Goal: Task Accomplishment & Management: Manage account settings

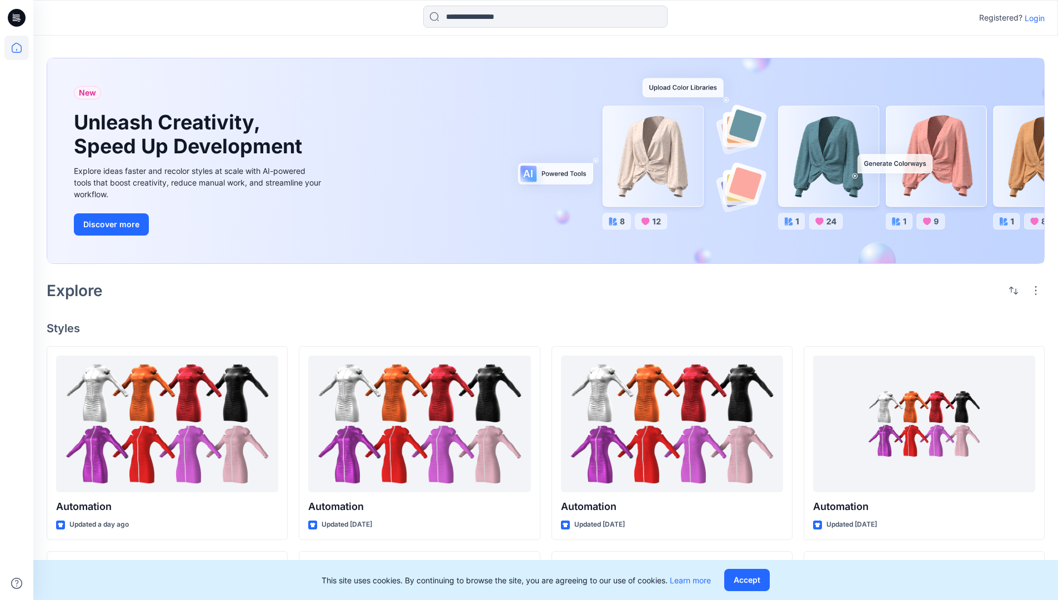
click at [1032, 18] on p "Login" at bounding box center [1035, 18] width 20 height 12
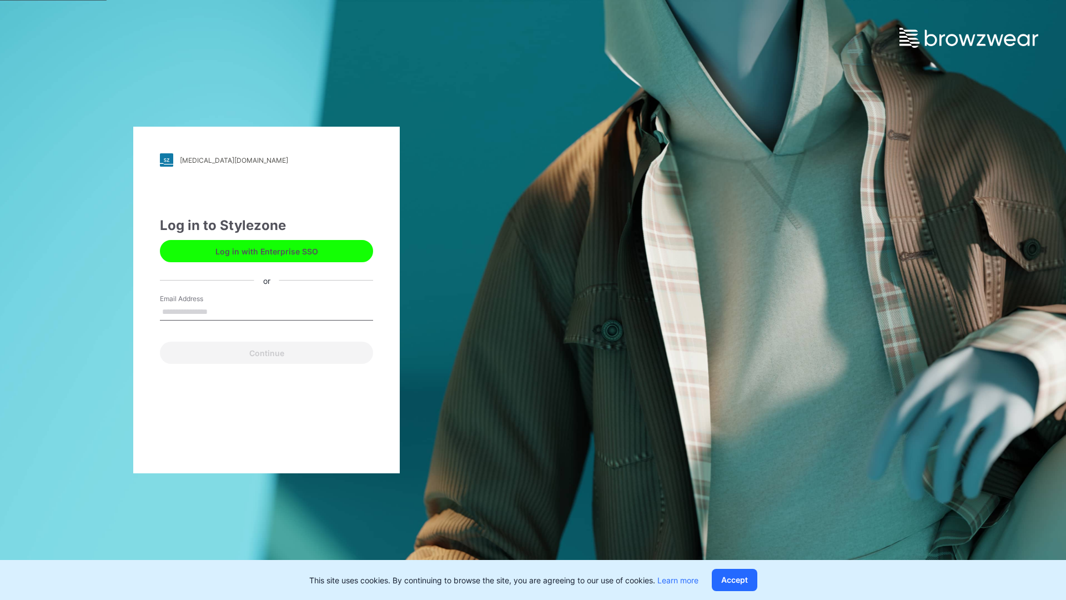
click at [219, 311] on input "Email Address" at bounding box center [266, 312] width 213 height 17
type input "**********"
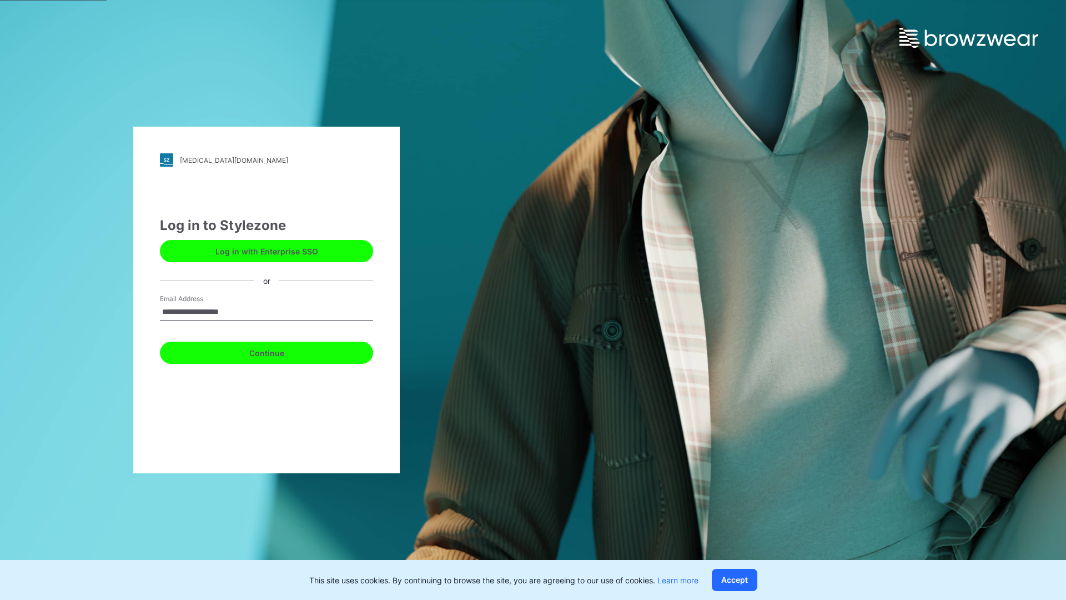
click at [279, 351] on button "Continue" at bounding box center [266, 353] width 213 height 22
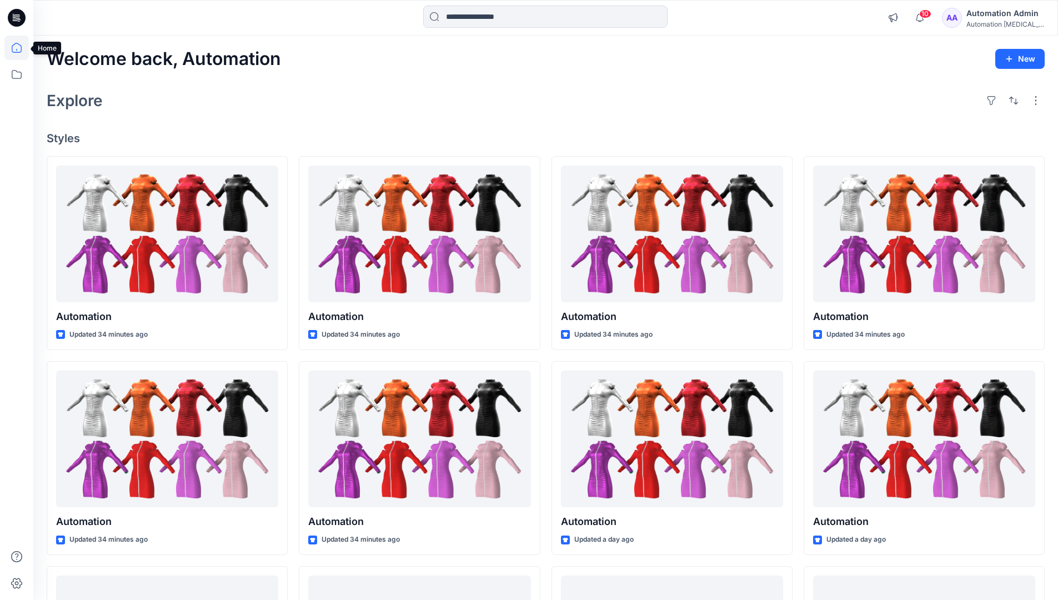
click at [21, 48] on icon at bounding box center [17, 48] width 10 height 10
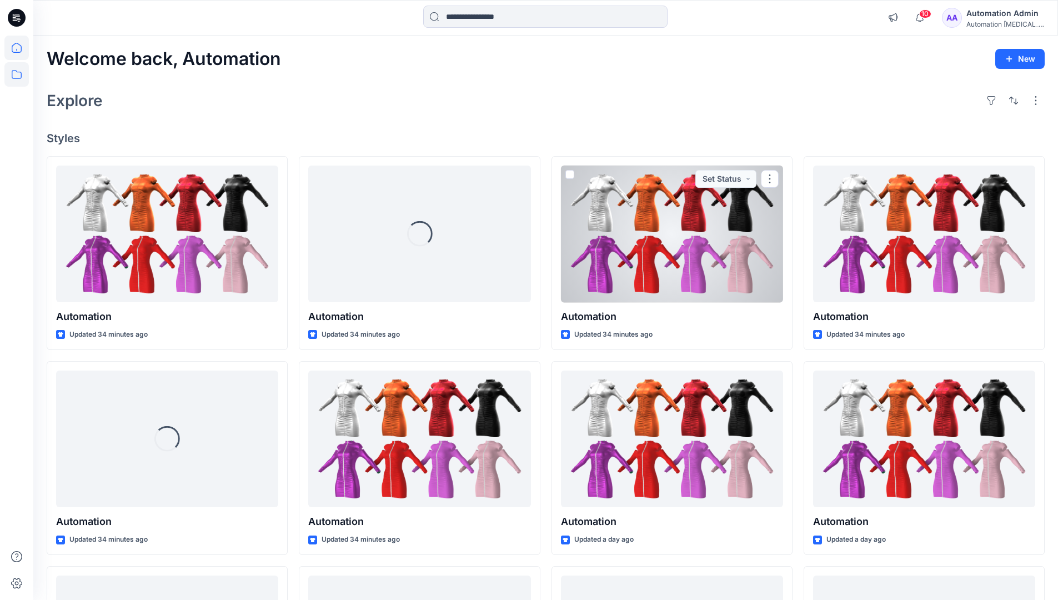
click at [20, 74] on icon at bounding box center [16, 74] width 24 height 24
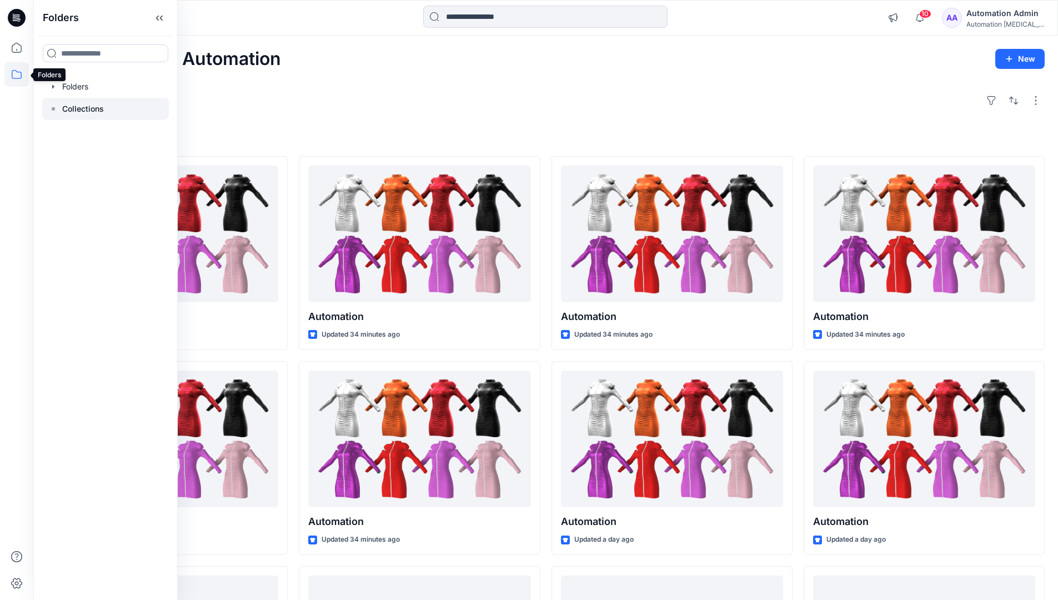
click at [82, 109] on p "Collections" at bounding box center [83, 108] width 42 height 13
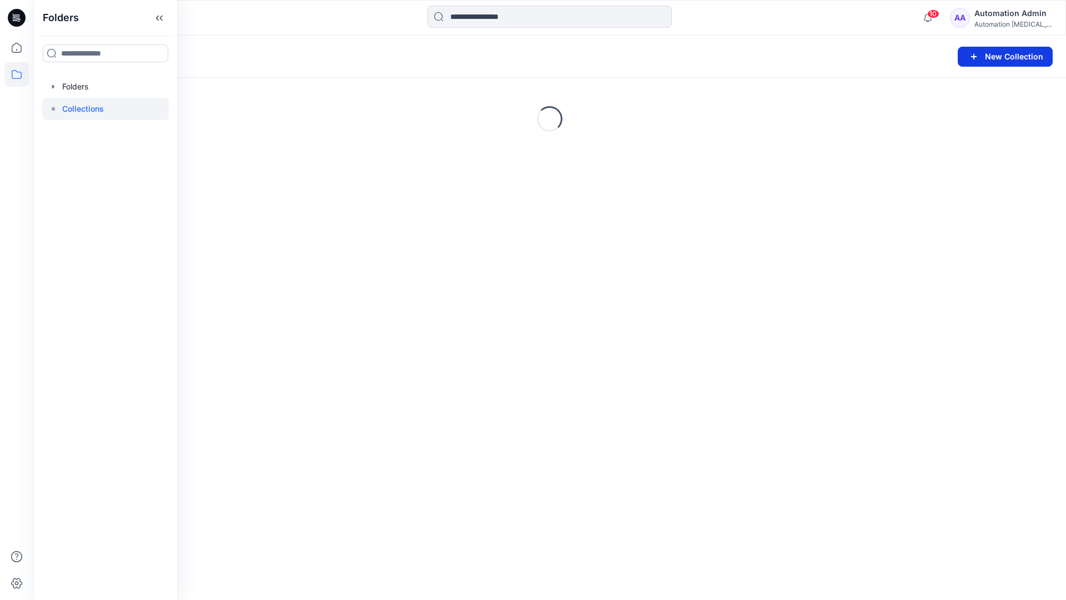
click at [1005, 59] on button "New Collection" at bounding box center [1005, 57] width 95 height 20
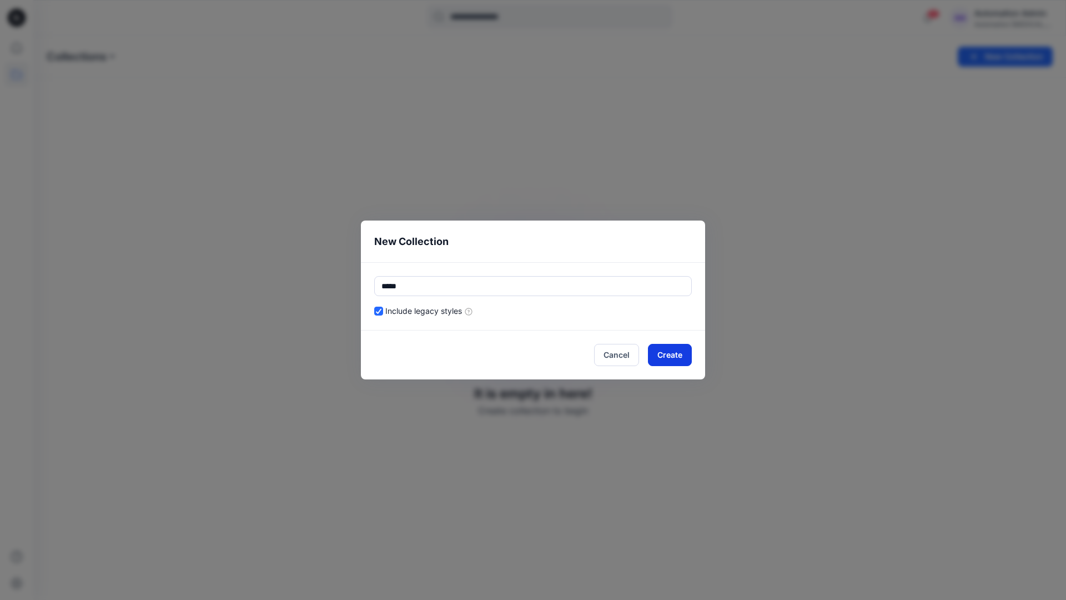
type input "*****"
click at [665, 357] on button "Create" at bounding box center [670, 355] width 44 height 22
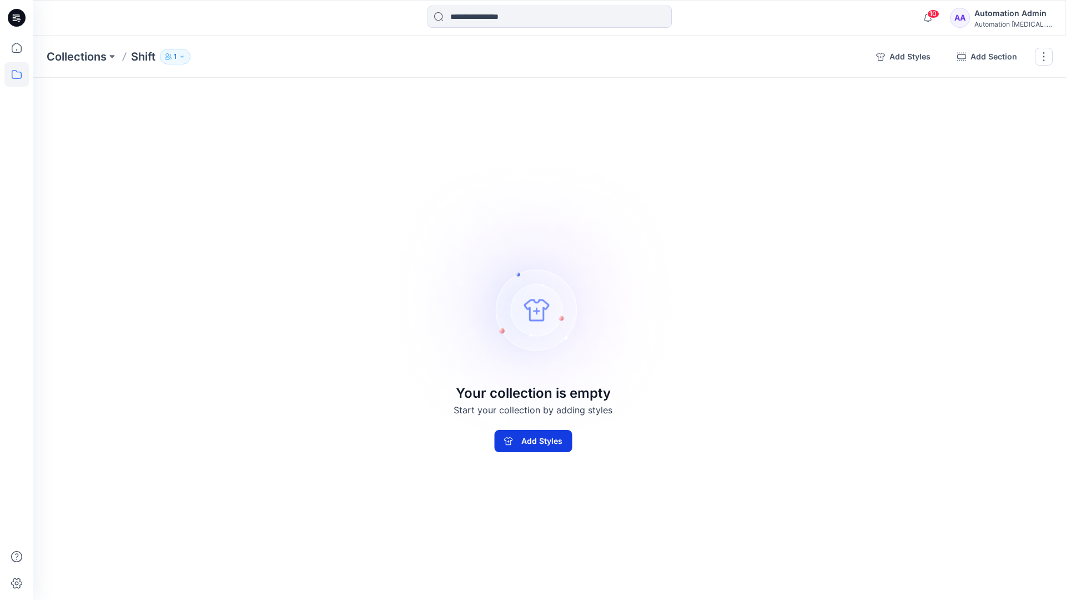
click at [560, 435] on button "Add Styles" at bounding box center [533, 441] width 78 height 22
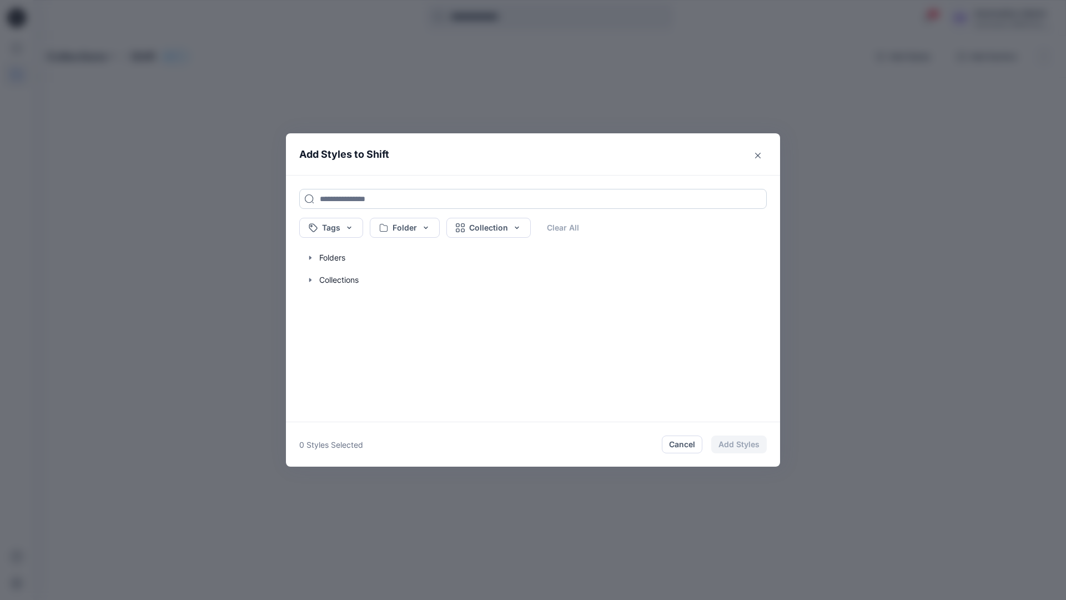
click at [335, 198] on input at bounding box center [533, 199] width 468 height 20
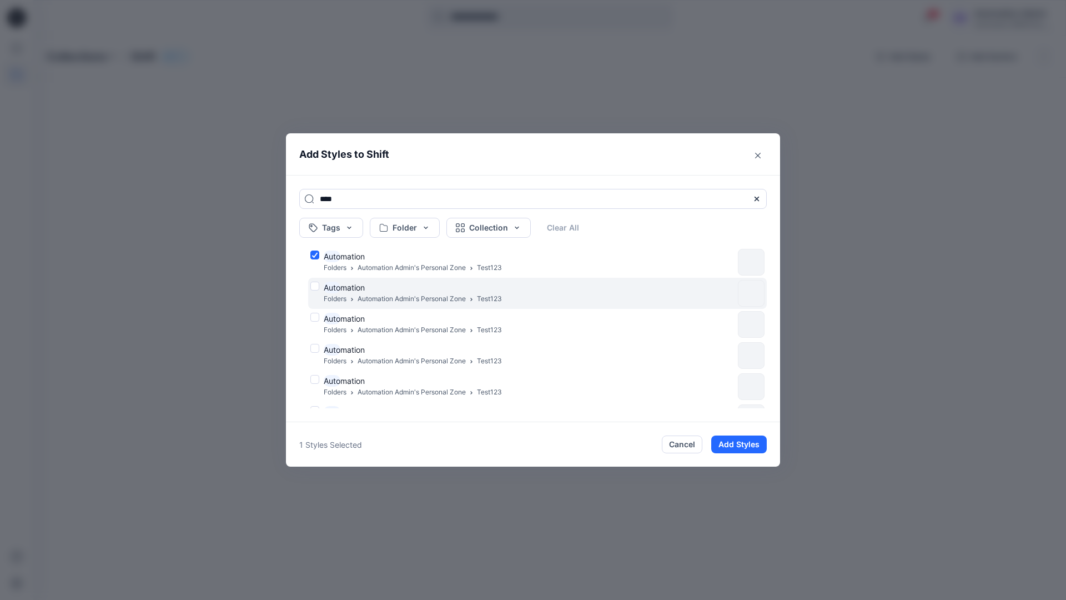
type input "****"
click at [315, 284] on div "Auto mation Folders Automation Admin's Personal Zone Test123" at bounding box center [521, 293] width 423 height 23
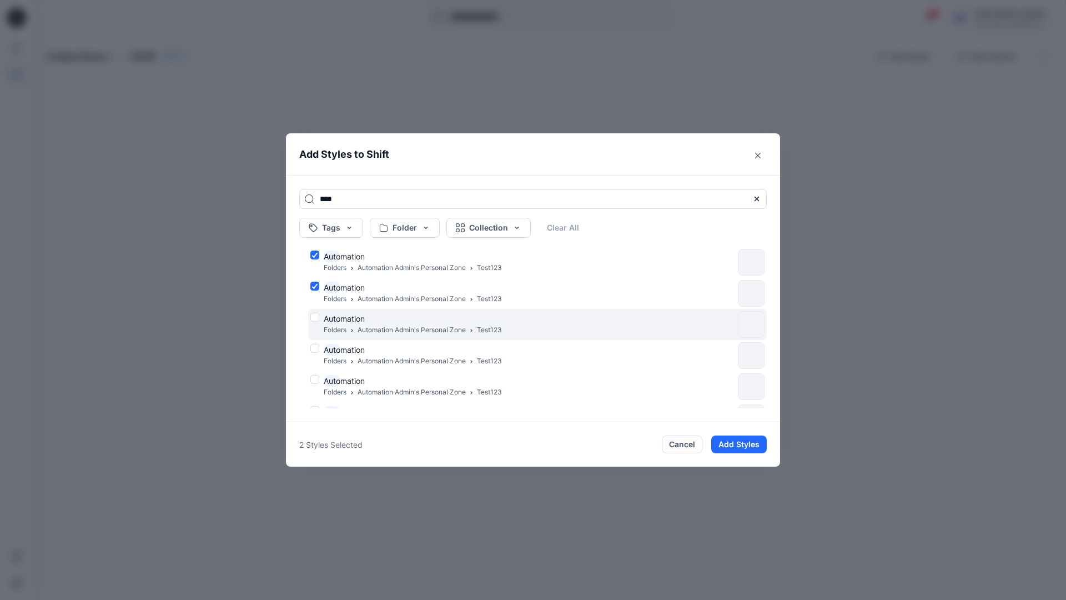
click at [315, 315] on div "Auto mation Folders Automation Admin's Personal Zone Test123" at bounding box center [521, 324] width 423 height 23
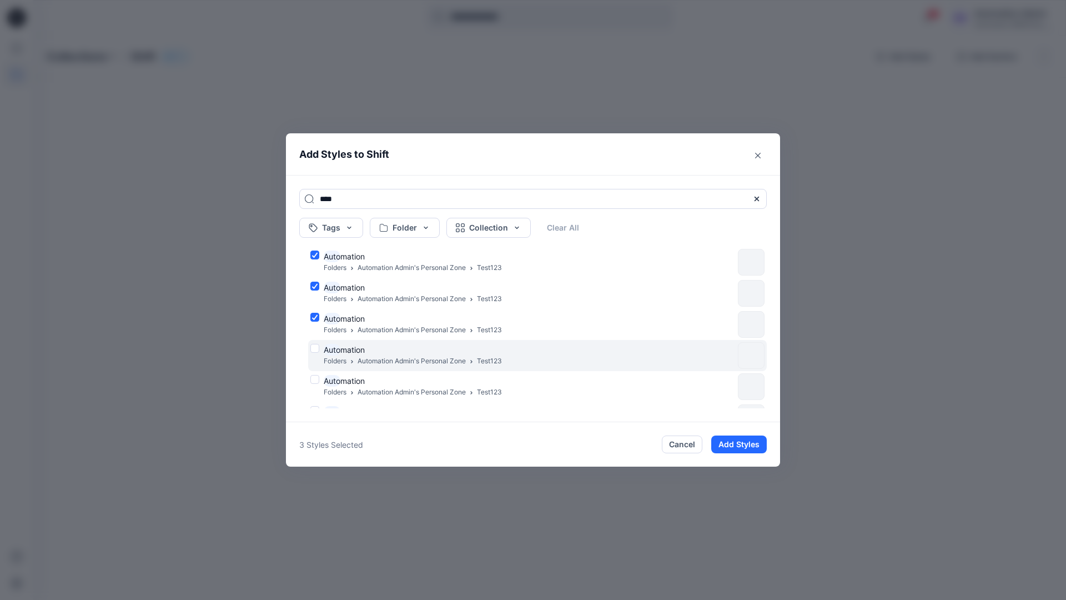
click at [316, 347] on div "Auto mation Folders Automation Admin's Personal Zone Test123" at bounding box center [521, 355] width 423 height 23
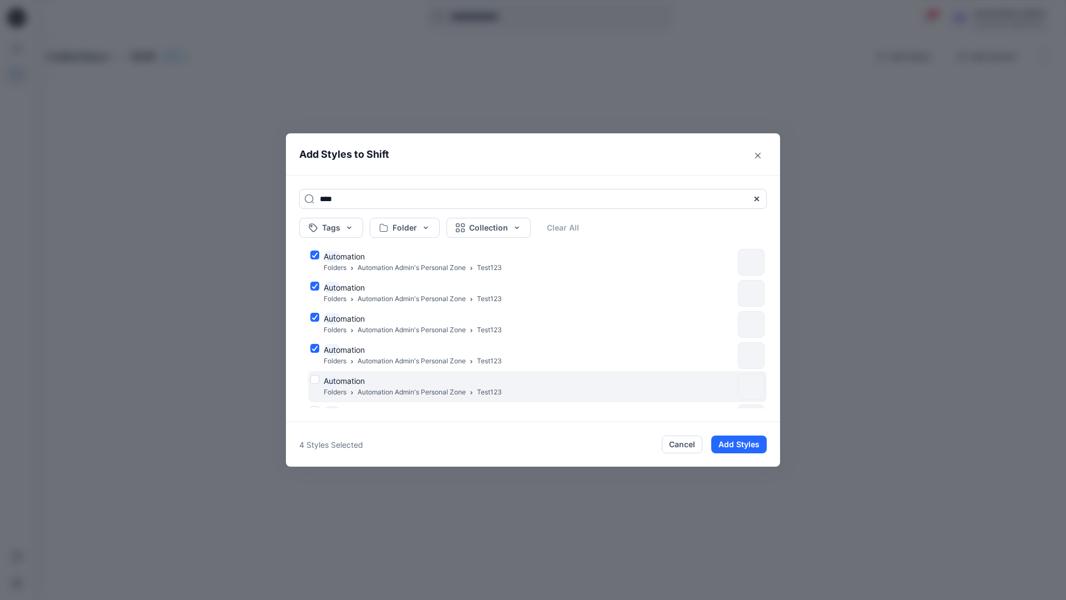
click at [313, 381] on div "Auto mation Folders Automation Admin's Personal Zone Test123" at bounding box center [521, 386] width 423 height 23
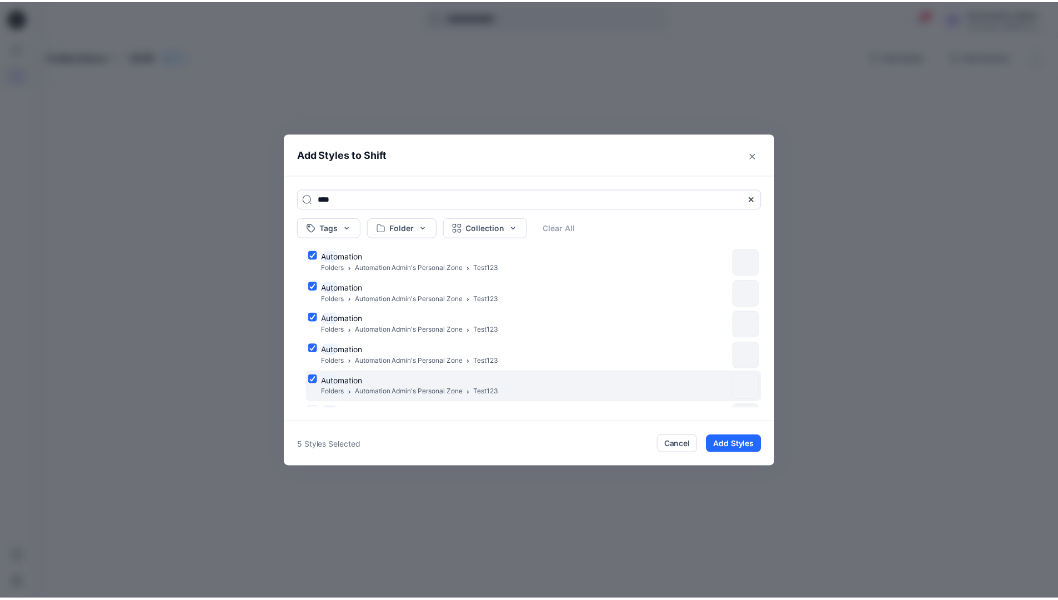
scroll to position [91, 0]
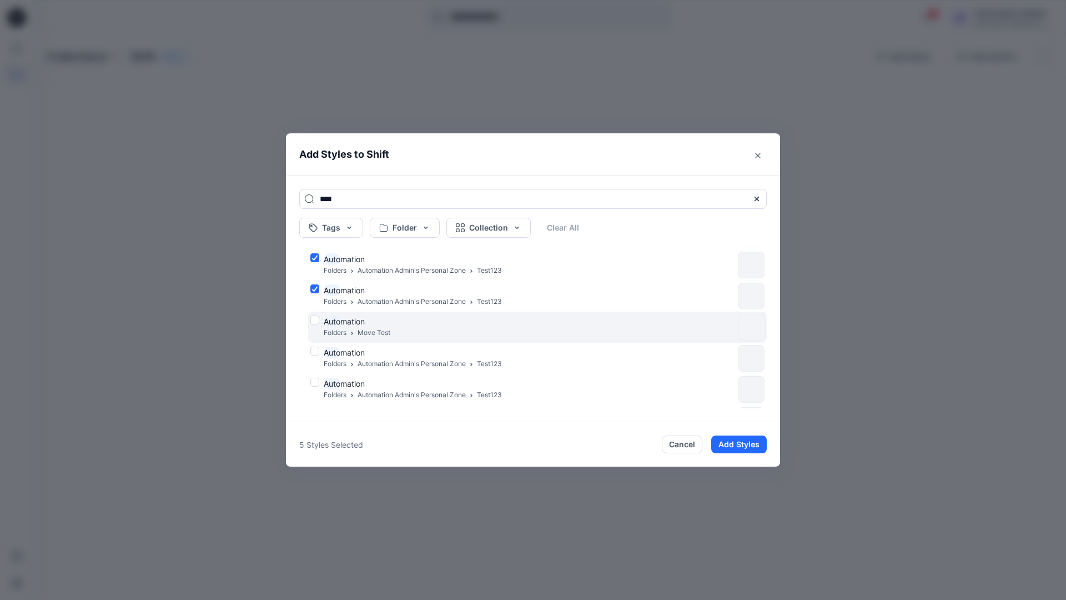
click at [315, 319] on div "Auto mation Folders Move Test" at bounding box center [521, 326] width 423 height 23
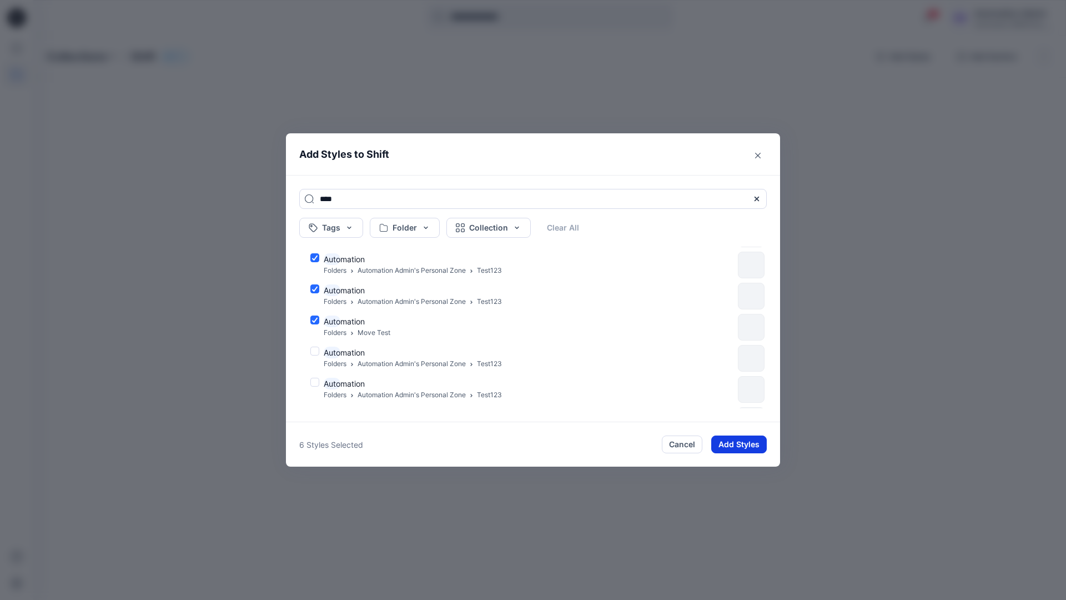
click at [730, 439] on button "Add Styles" at bounding box center [739, 444] width 56 height 18
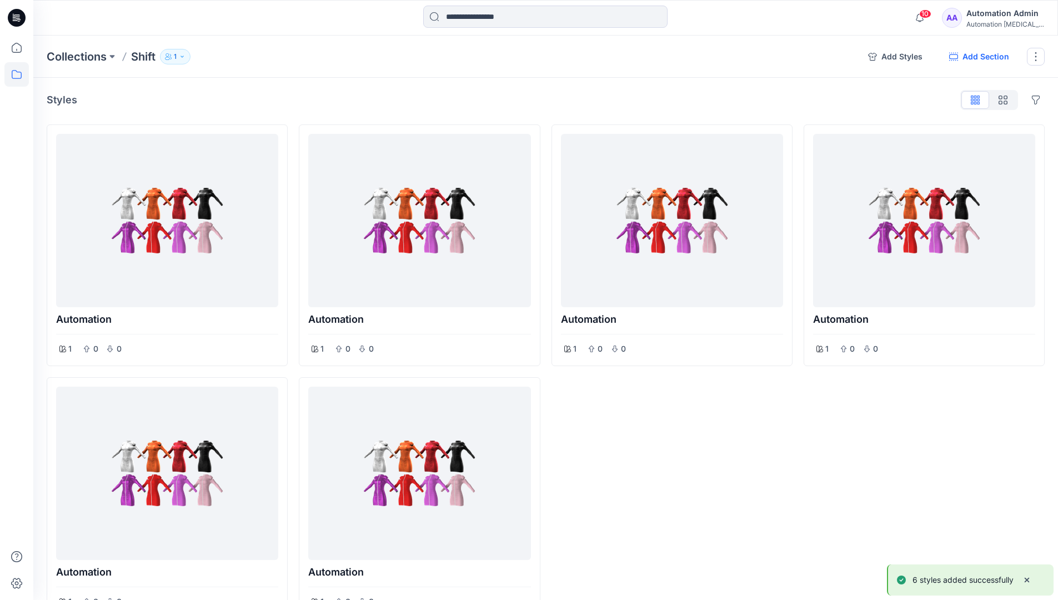
click at [977, 57] on button "Add Section" at bounding box center [979, 57] width 78 height 18
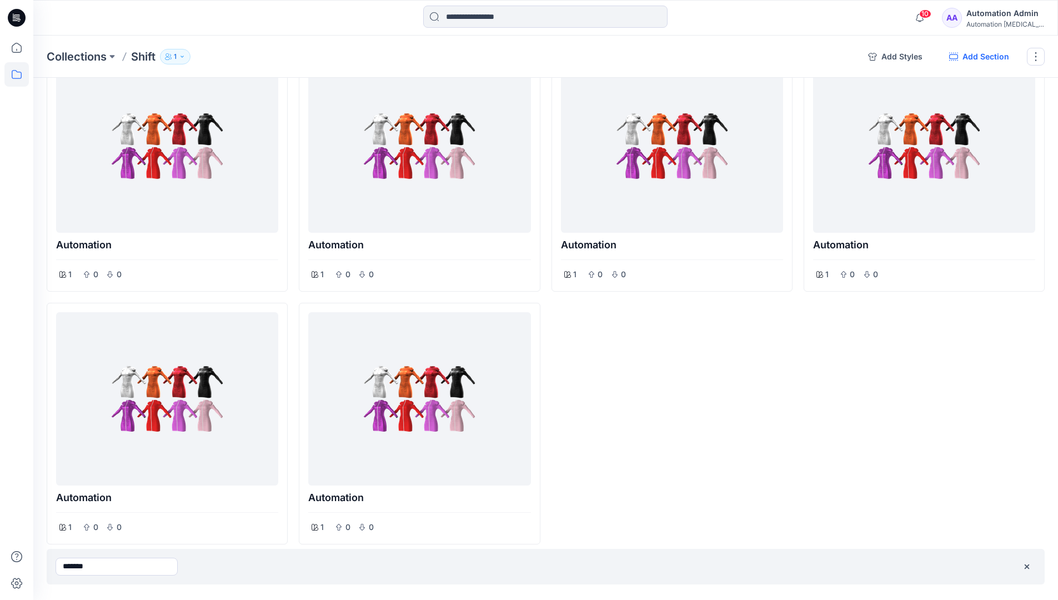
type input "*******"
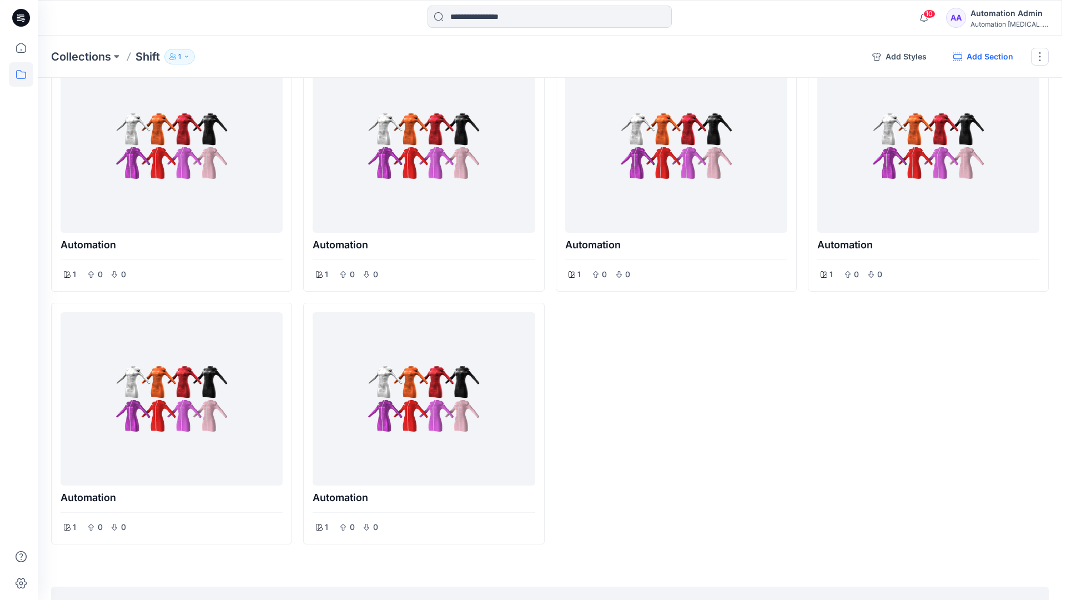
scroll to position [0, 0]
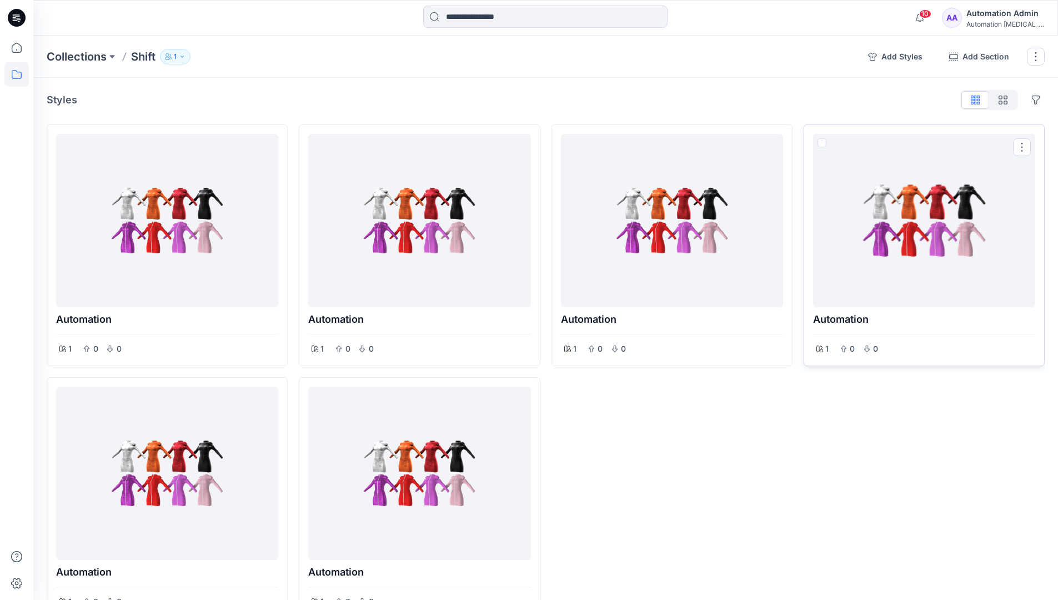
click at [822, 143] on span at bounding box center [821, 142] width 9 height 9
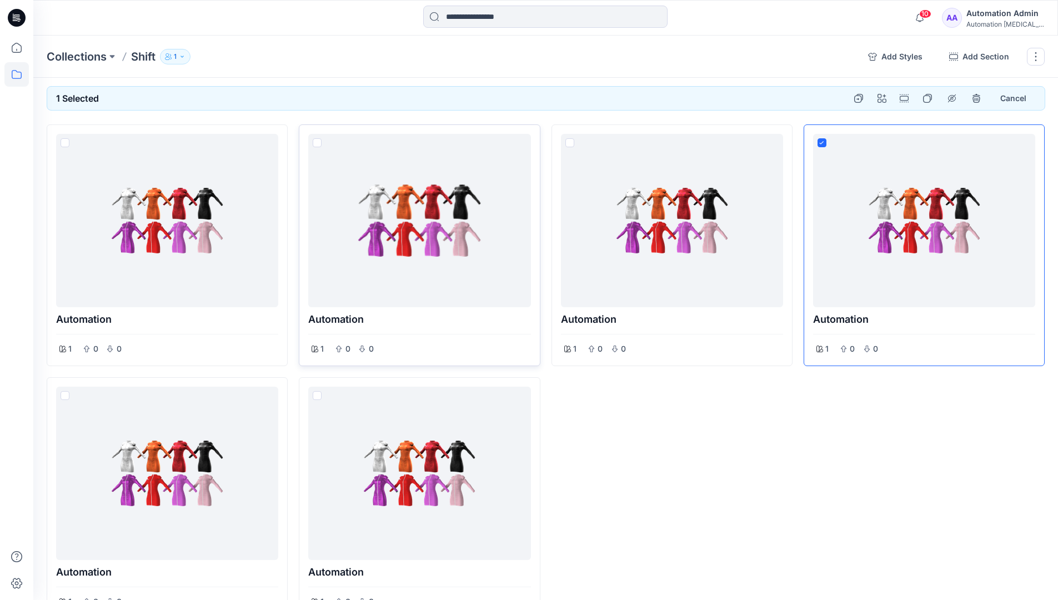
click at [319, 144] on span at bounding box center [317, 142] width 9 height 9
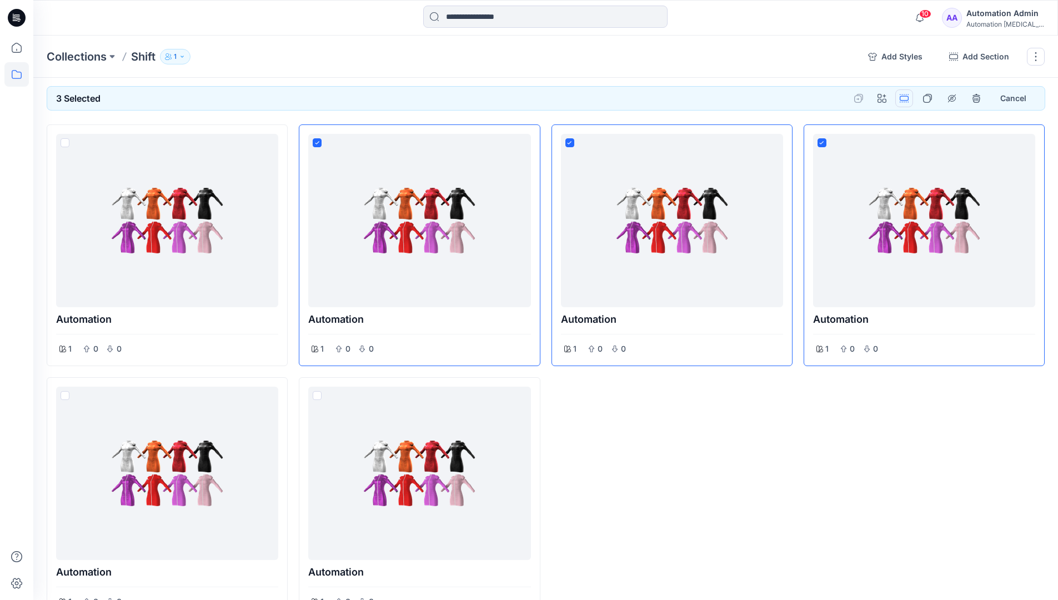
click at [905, 98] on button "Options" at bounding box center [904, 98] width 18 height 18
click at [827, 125] on button "Section" at bounding box center [851, 124] width 120 height 21
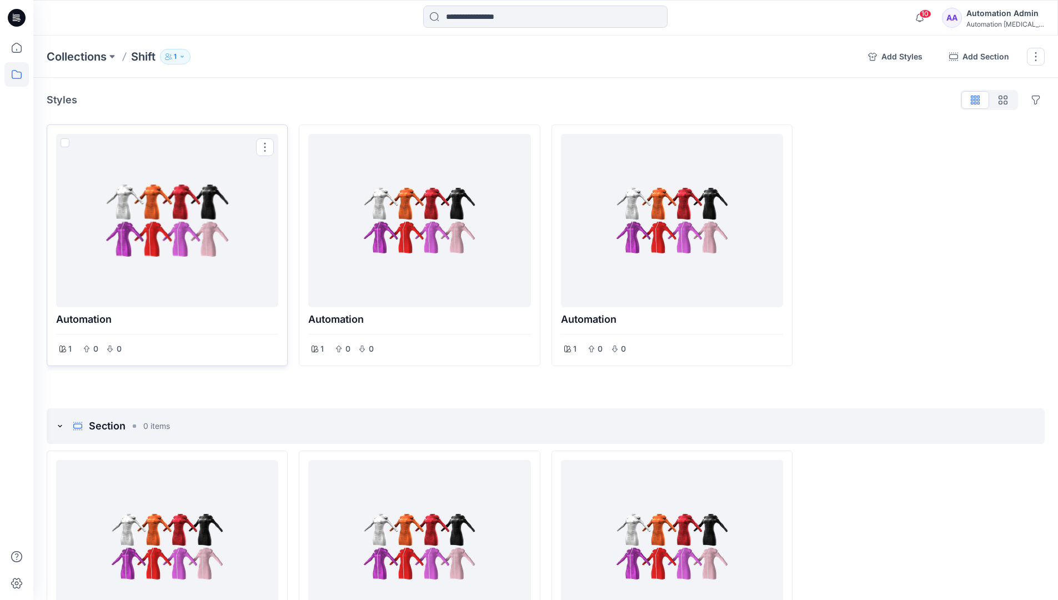
click at [66, 145] on span at bounding box center [65, 142] width 9 height 9
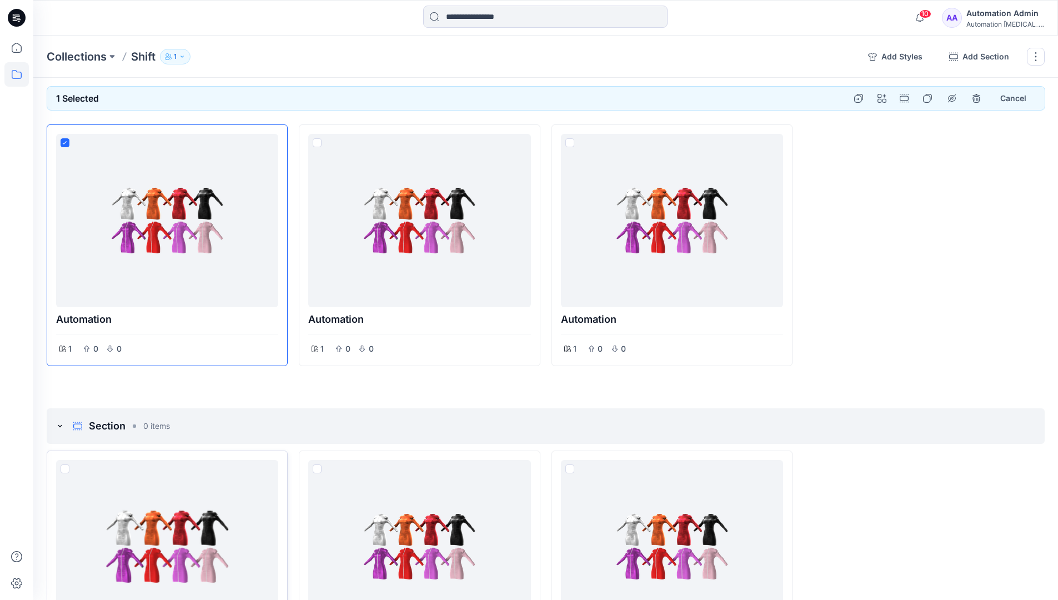
click at [63, 468] on span at bounding box center [65, 468] width 9 height 9
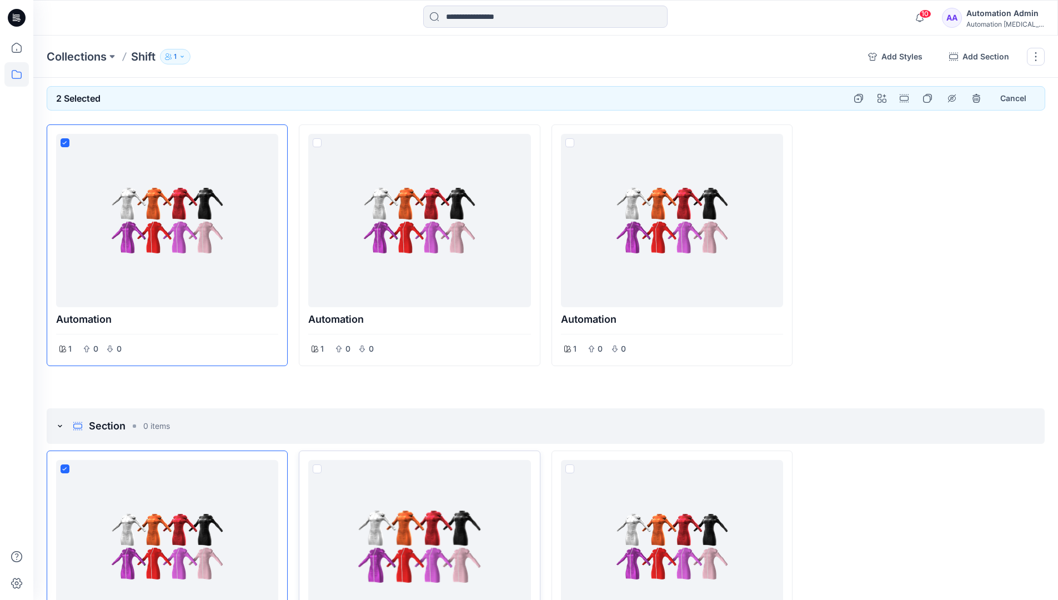
click at [318, 469] on span at bounding box center [317, 468] width 9 height 9
click at [80, 56] on p "Collections" at bounding box center [77, 57] width 60 height 16
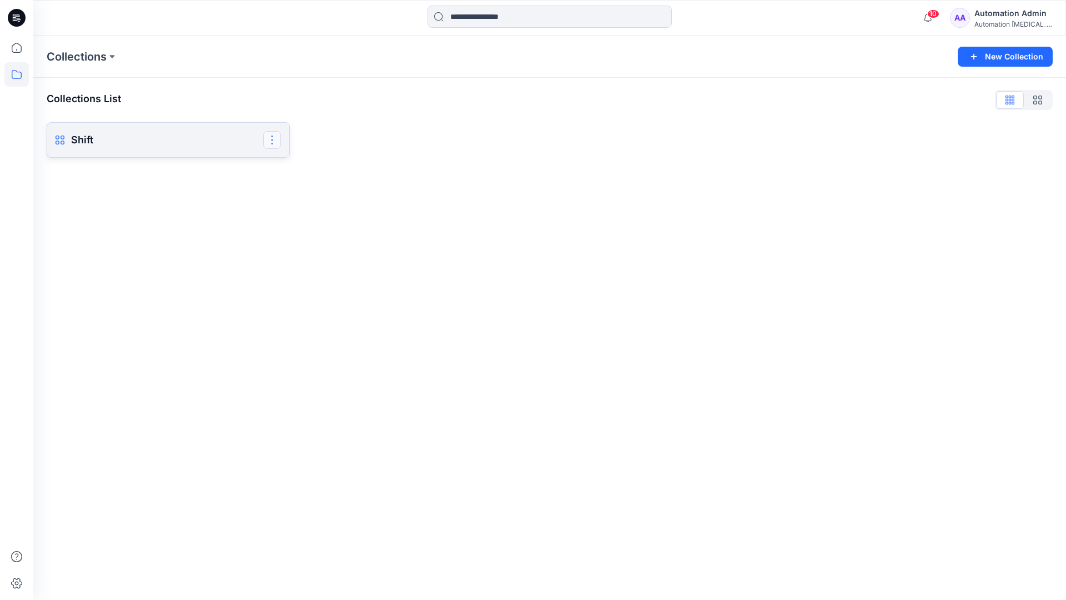
click at [273, 138] on button "button" at bounding box center [272, 140] width 18 height 18
click at [198, 218] on button "Delete Collection" at bounding box center [219, 217] width 120 height 21
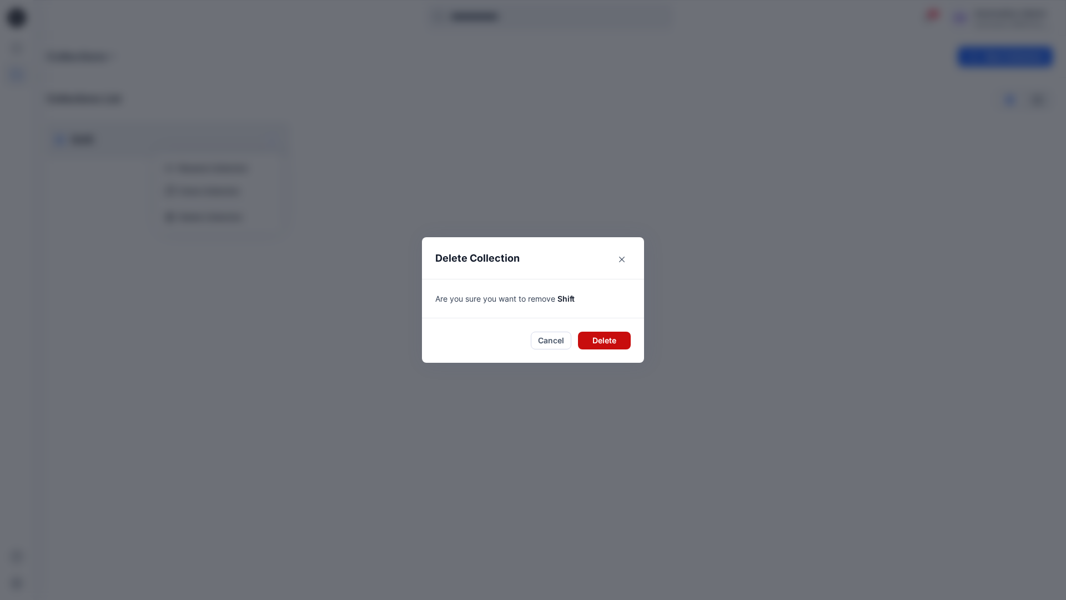
click at [601, 335] on button "Delete" at bounding box center [604, 341] width 53 height 18
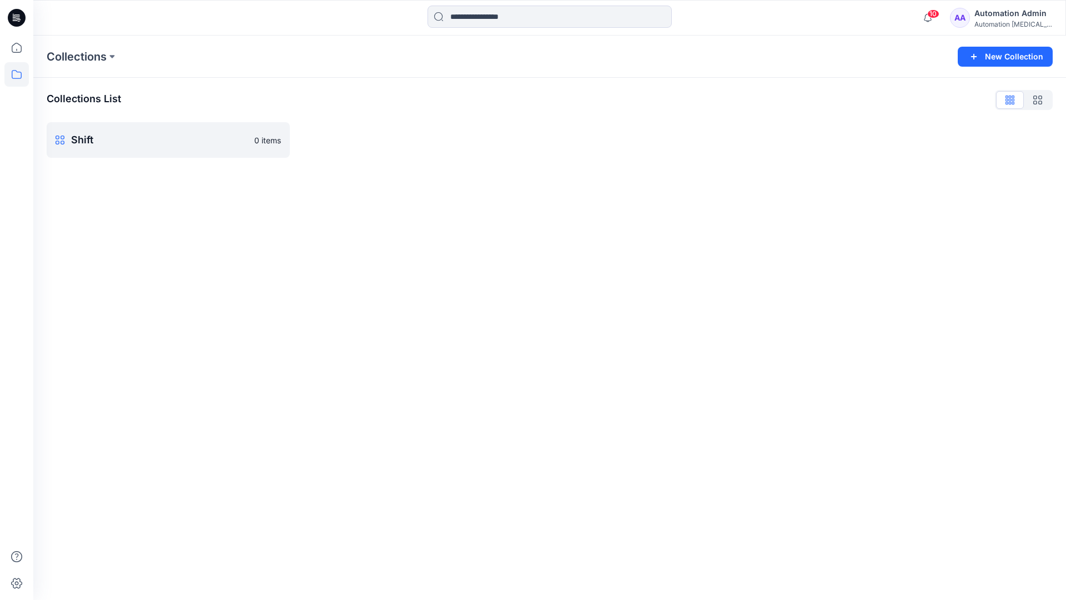
click at [990, 13] on div "Automation Admin" at bounding box center [1014, 13] width 78 height 13
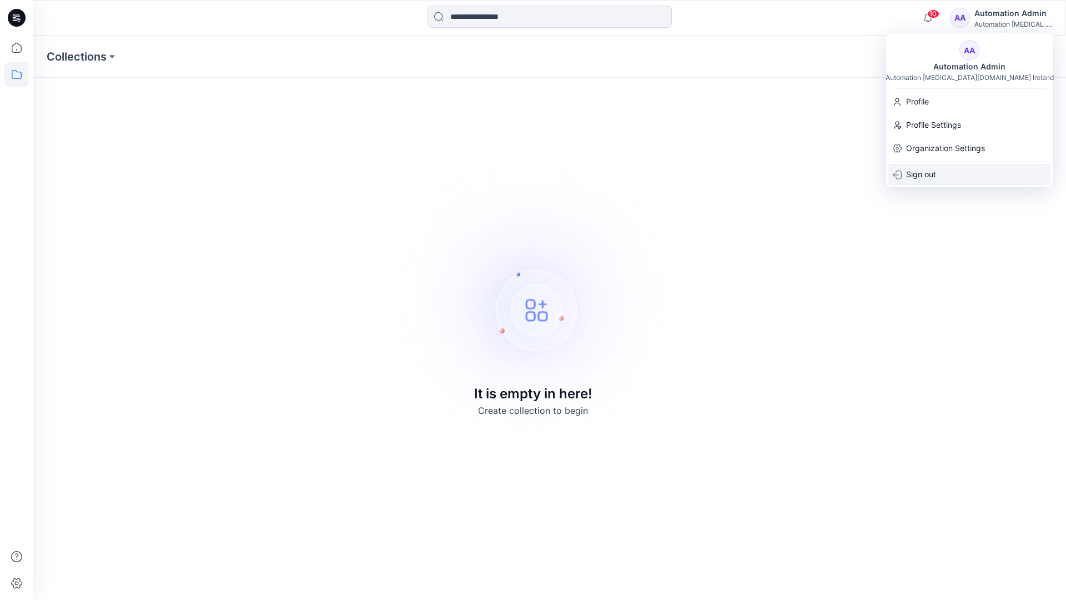
click at [944, 171] on div "Sign out" at bounding box center [969, 174] width 162 height 21
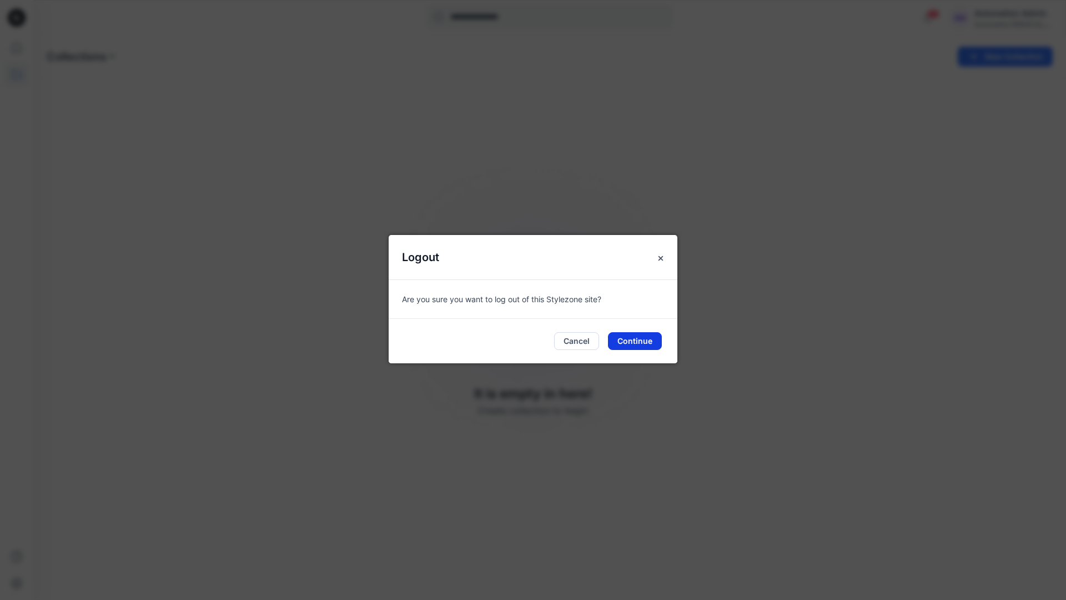
click at [635, 343] on button "Continue" at bounding box center [635, 341] width 54 height 18
